Goal: Information Seeking & Learning: Learn about a topic

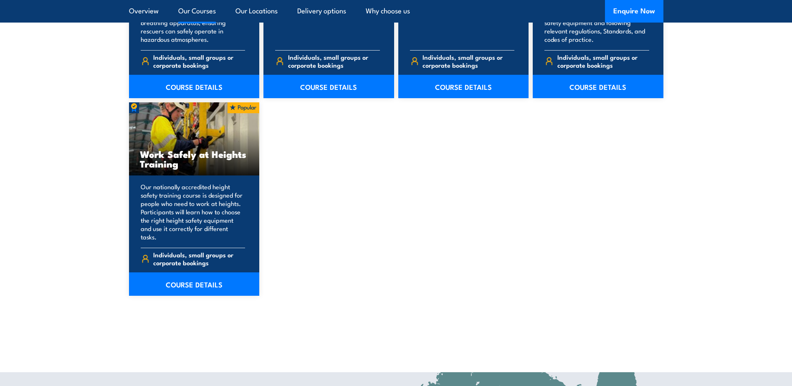
scroll to position [1044, 0]
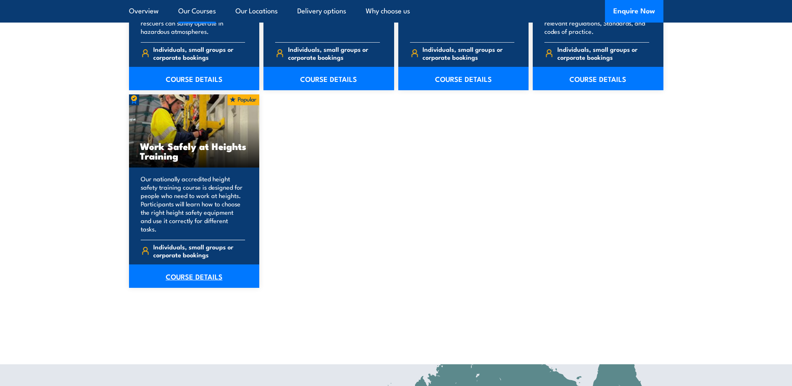
click at [189, 268] on link "COURSE DETAILS" at bounding box center [194, 275] width 131 height 23
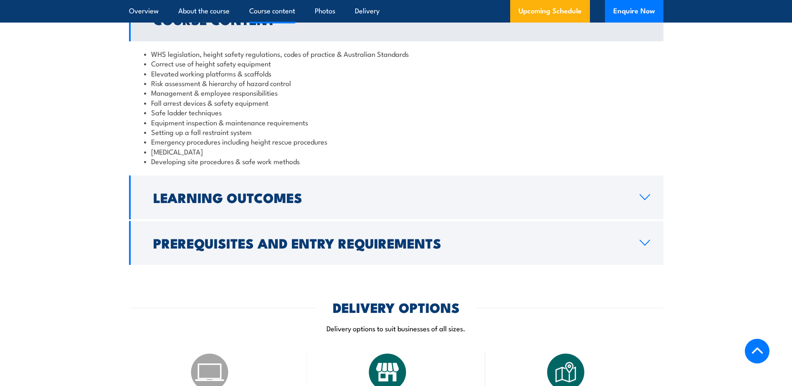
scroll to position [710, 0]
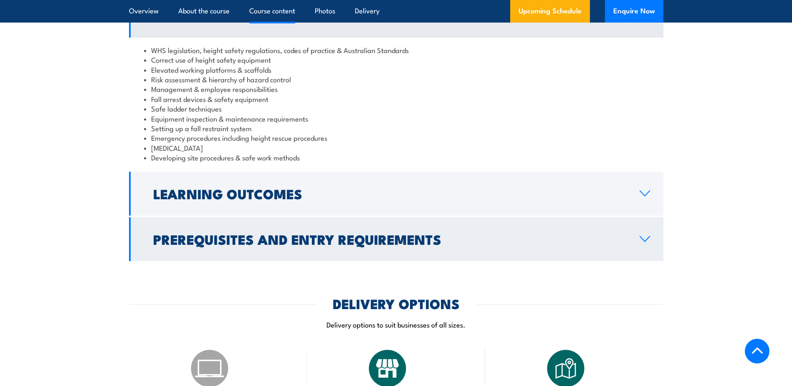
click at [171, 234] on h2 "Prerequisites and Entry Requirements" at bounding box center [389, 239] width 473 height 12
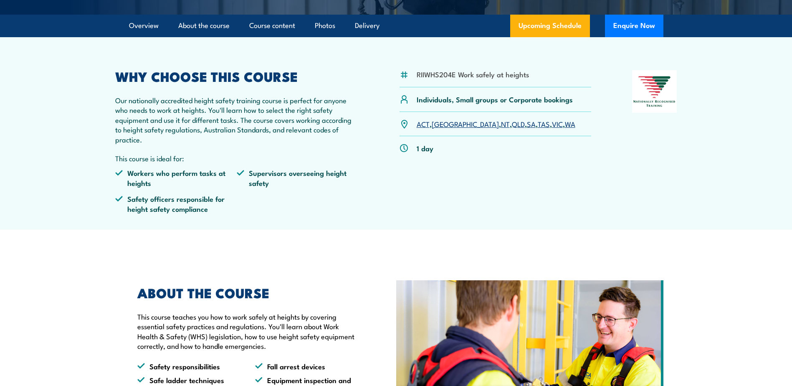
scroll to position [42, 0]
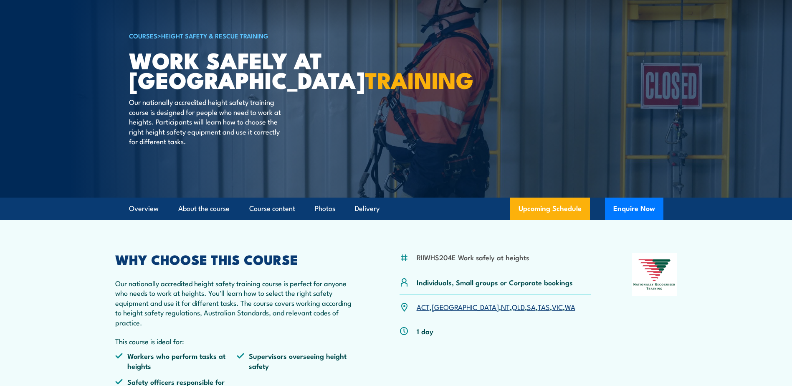
click at [565, 307] on link "WA" at bounding box center [570, 306] width 10 height 10
click at [565, 304] on link "WA" at bounding box center [570, 306] width 10 height 10
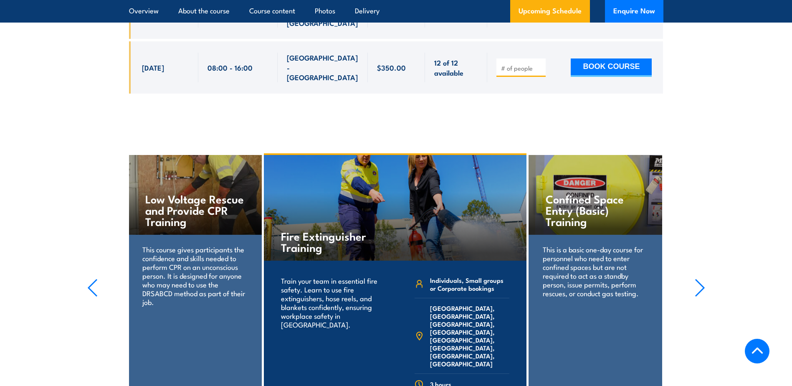
scroll to position [1537, 0]
click at [702, 278] on icon "button" at bounding box center [700, 287] width 10 height 18
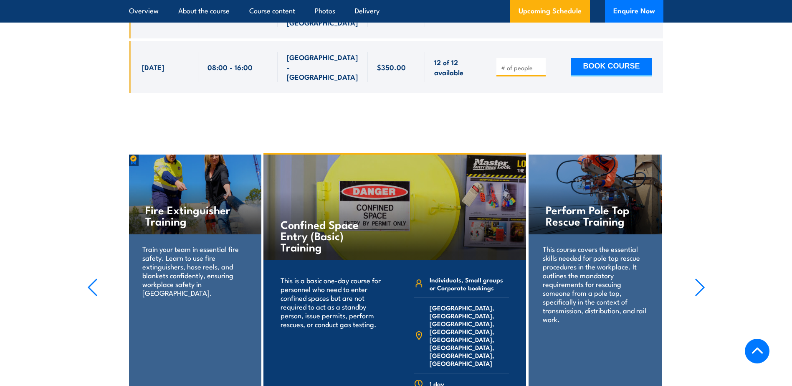
click at [702, 278] on icon "button" at bounding box center [700, 287] width 10 height 18
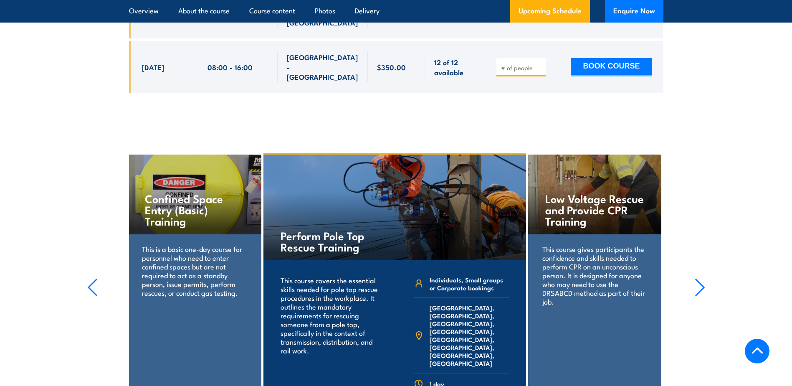
click at [702, 278] on icon "button" at bounding box center [700, 287] width 10 height 18
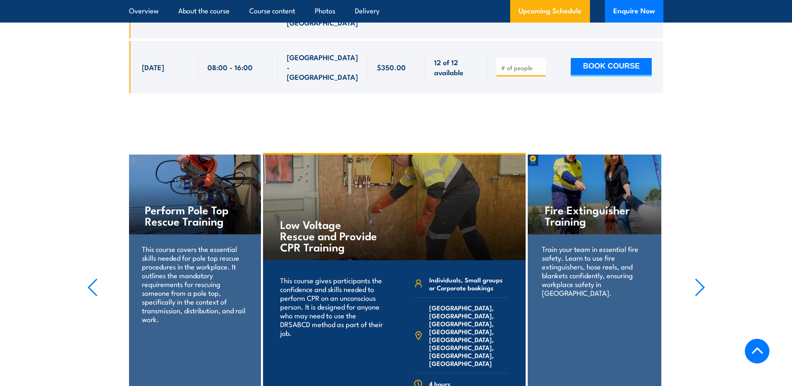
click at [702, 278] on icon "button" at bounding box center [700, 287] width 10 height 18
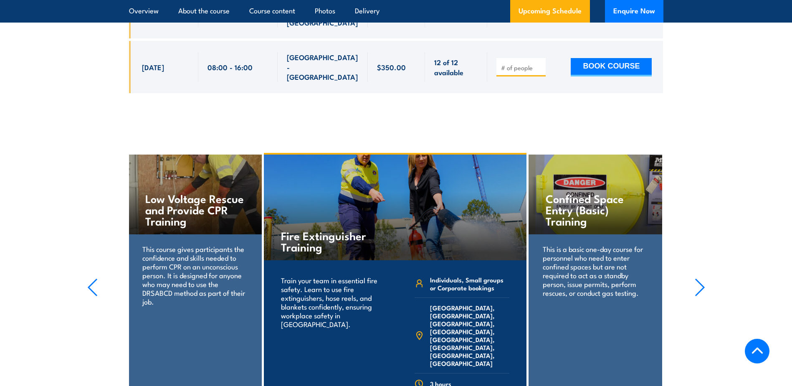
click at [702, 278] on icon "button" at bounding box center [700, 287] width 10 height 18
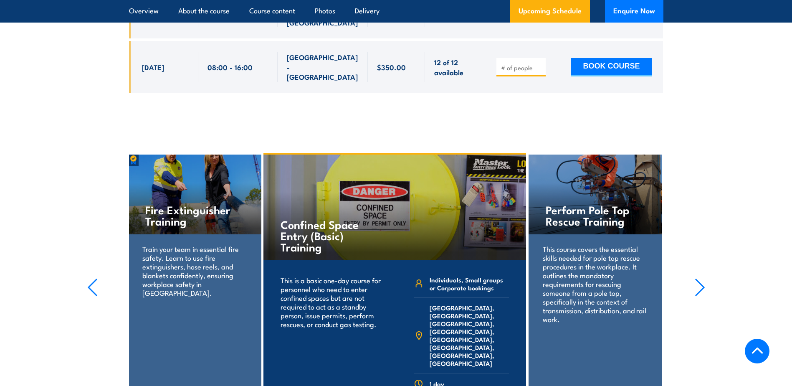
click at [702, 278] on icon "button" at bounding box center [700, 287] width 10 height 18
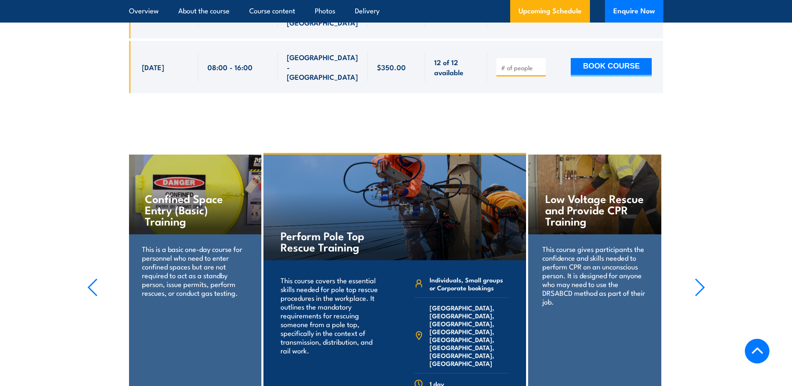
click at [702, 278] on icon "button" at bounding box center [700, 287] width 10 height 18
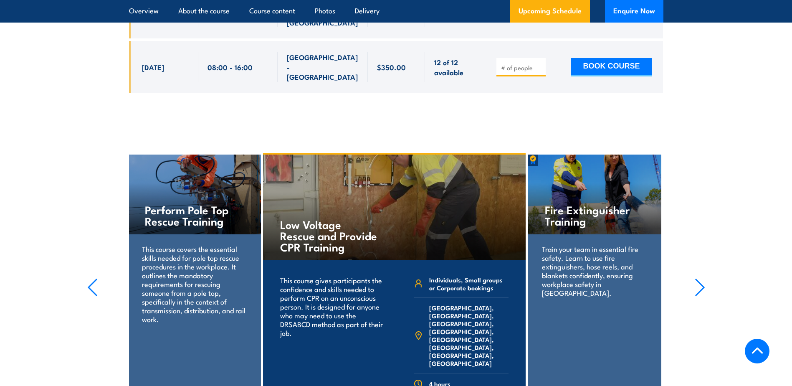
click at [702, 278] on icon "button" at bounding box center [700, 287] width 10 height 18
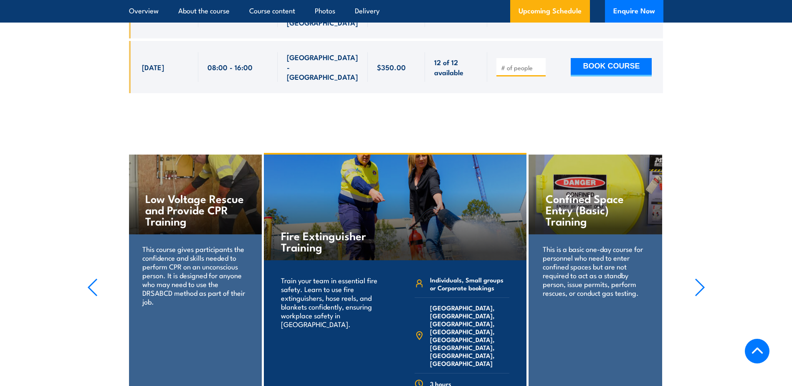
click at [702, 278] on icon "button" at bounding box center [700, 287] width 10 height 18
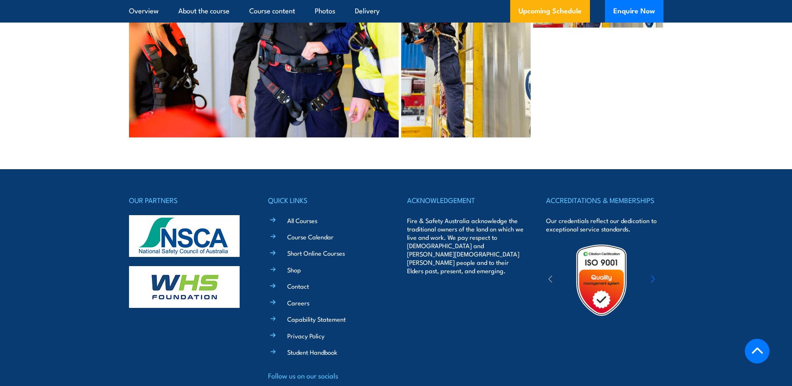
scroll to position [2112, 0]
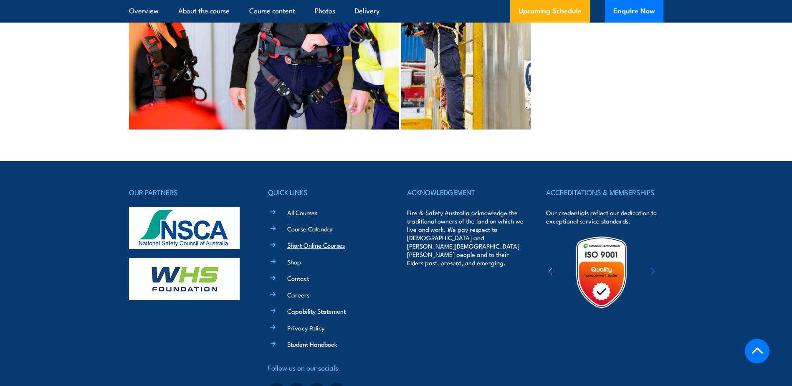
click at [304, 241] on link "Short Online Courses" at bounding box center [316, 245] width 58 height 9
